Goal: Task Accomplishment & Management: Complete application form

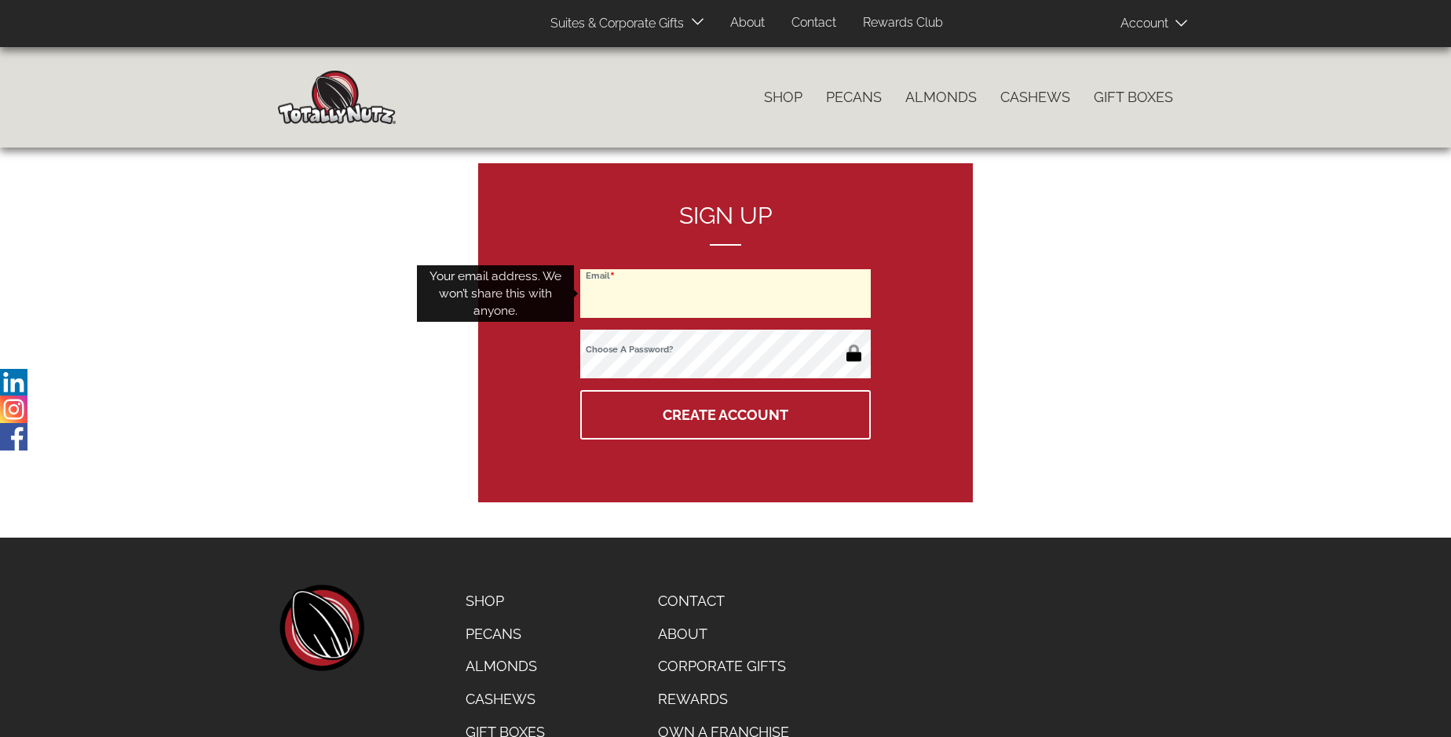
click at [725, 294] on input "Email" at bounding box center [725, 293] width 290 height 49
type input "[EMAIL_ADDRESS][DOMAIN_NAME]"
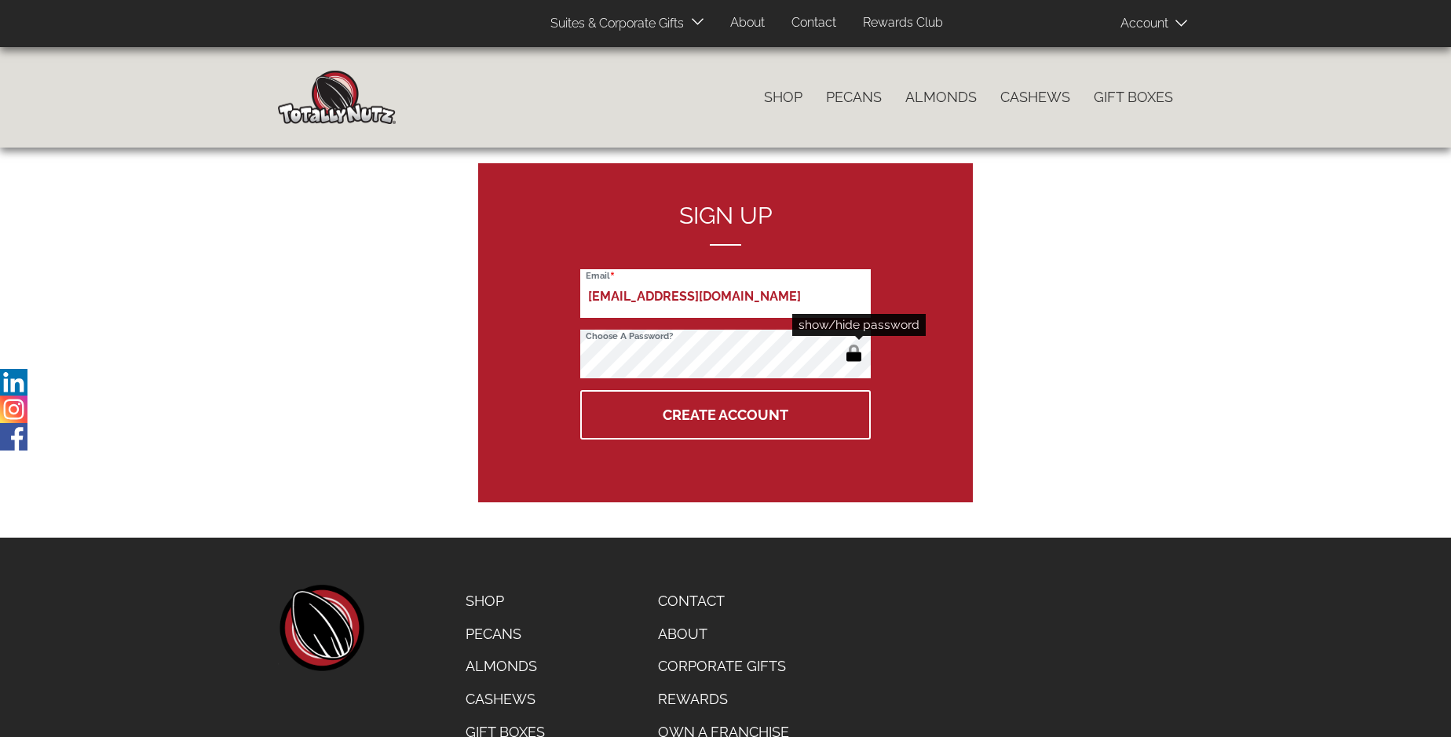
click at [853, 355] on button "button" at bounding box center [854, 354] width 26 height 25
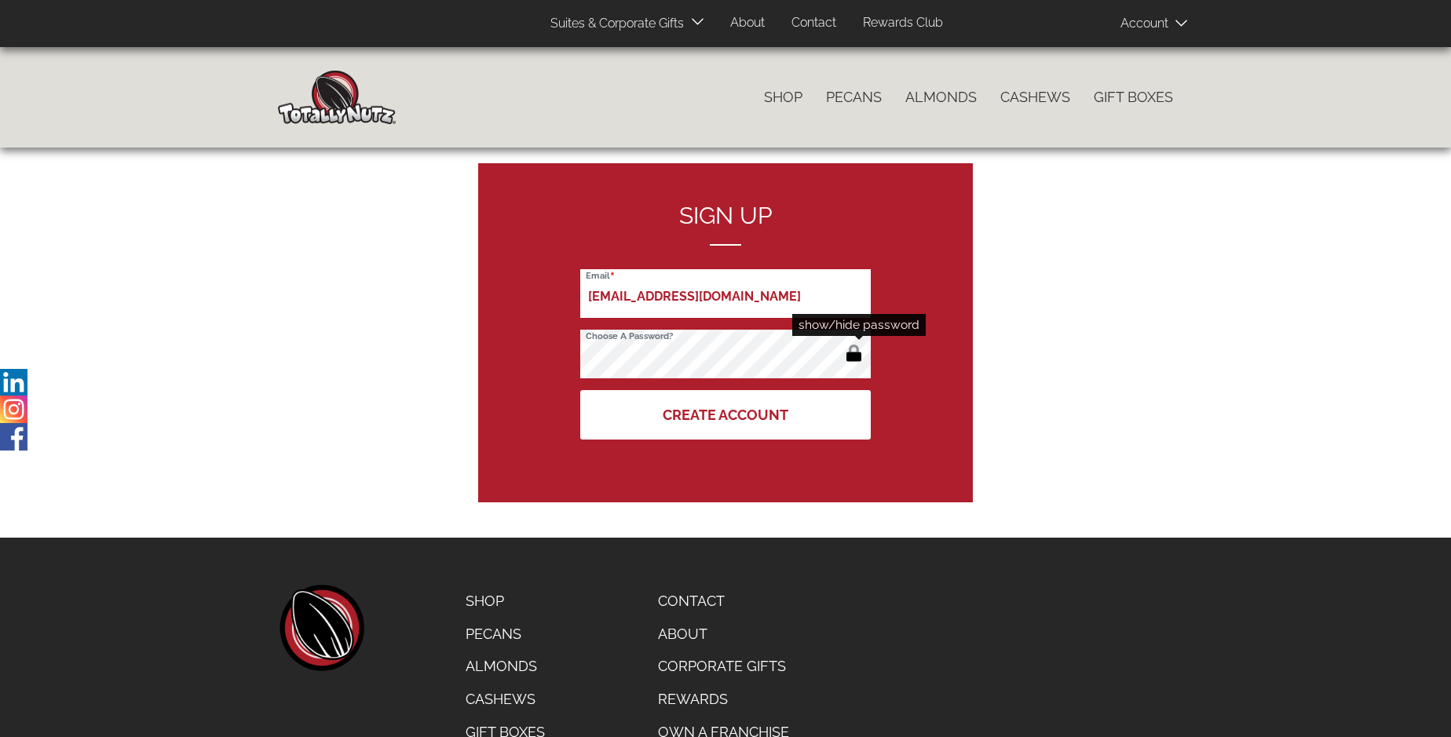
click at [725, 414] on button "Create Account" at bounding box center [725, 414] width 290 height 49
